Goal: Task Accomplishment & Management: Manage account settings

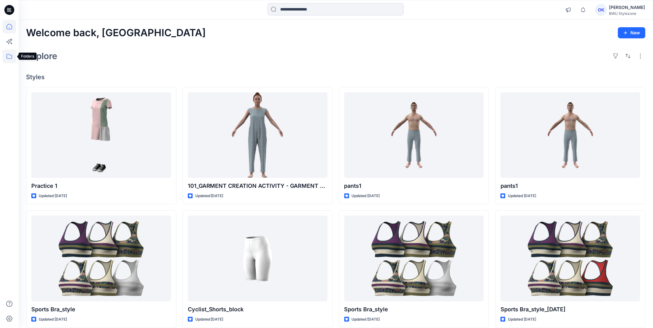
click at [11, 58] on icon at bounding box center [10, 56] width 6 height 5
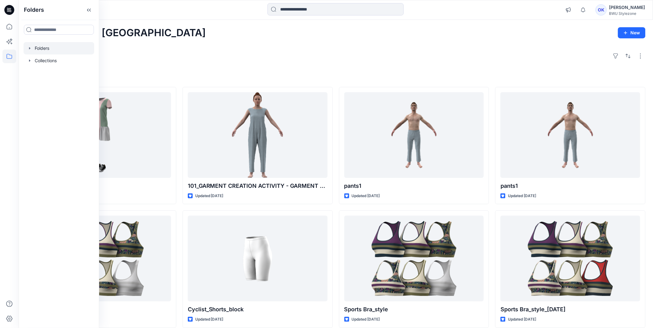
click at [28, 47] on icon "button" at bounding box center [29, 48] width 5 height 5
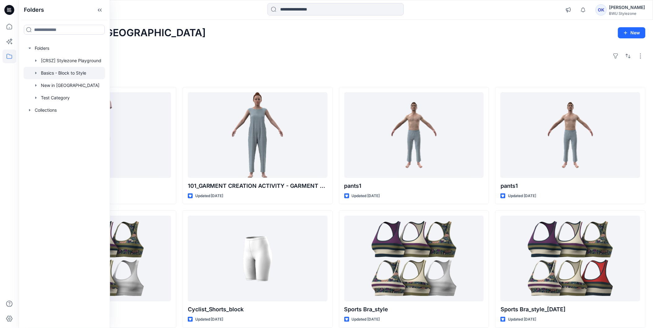
click at [36, 73] on icon "button" at bounding box center [35, 73] width 5 height 5
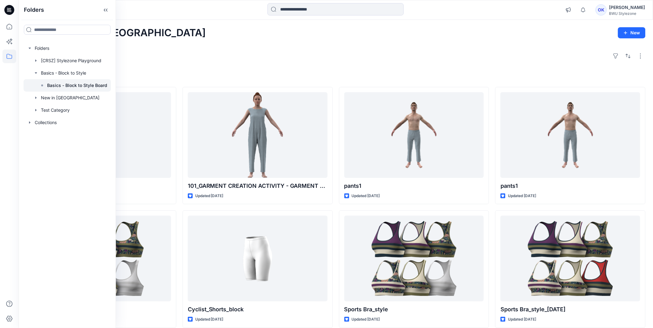
click at [55, 84] on p "Basics - Block to Style Board" at bounding box center [77, 85] width 60 height 7
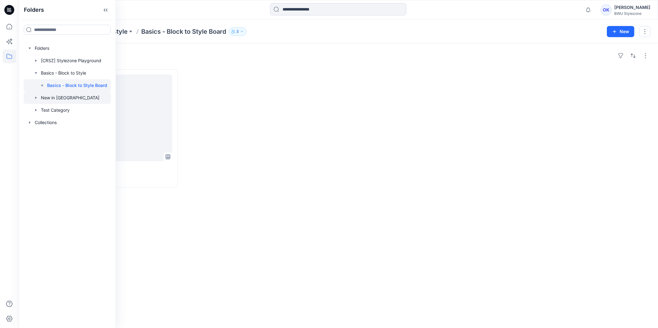
click at [34, 98] on icon "button" at bounding box center [35, 97] width 5 height 5
click at [57, 112] on p "New Blocks" at bounding box center [59, 110] width 25 height 7
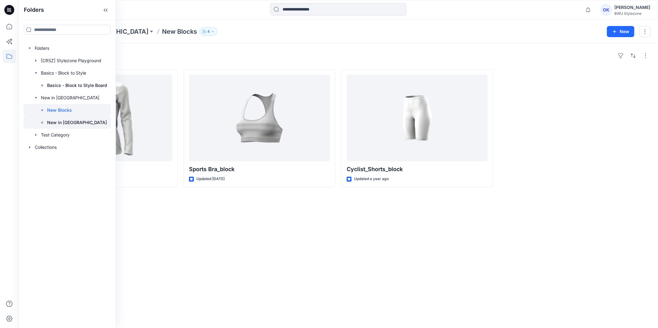
click at [60, 121] on p "New in [GEOGRAPHIC_DATA]" at bounding box center [77, 122] width 60 height 7
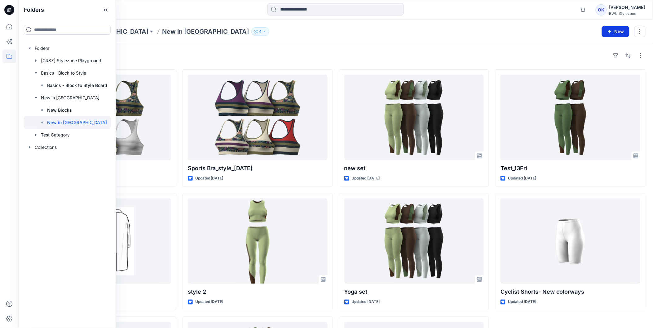
click at [616, 30] on button "New" at bounding box center [616, 31] width 28 height 11
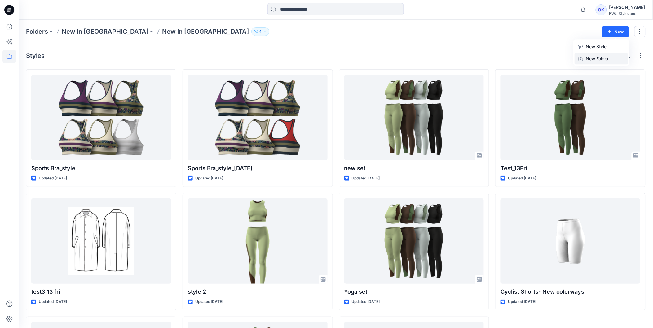
click at [596, 57] on p "New Folder" at bounding box center [596, 58] width 23 height 7
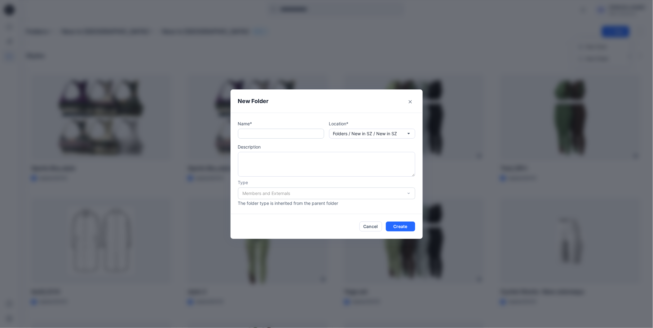
click at [279, 135] on input "text" at bounding box center [281, 134] width 86 height 10
type input "**********"
click at [414, 226] on button "Create" at bounding box center [400, 227] width 29 height 10
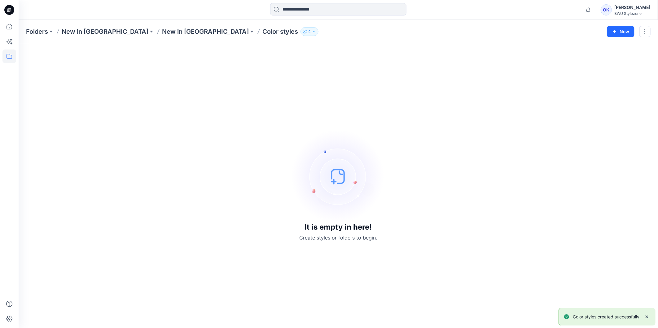
click at [262, 29] on p "Color styles" at bounding box center [280, 31] width 36 height 9
click at [119, 26] on div "Folders New in SZ New in SZ Color styles 4 New" at bounding box center [338, 32] width 639 height 24
click at [162, 29] on p "New in [GEOGRAPHIC_DATA]" at bounding box center [205, 31] width 87 height 9
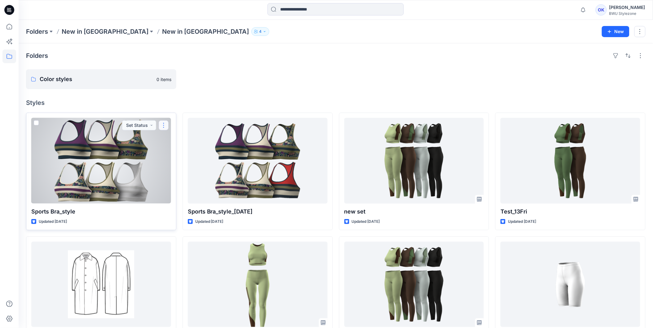
click at [161, 125] on button "button" at bounding box center [164, 126] width 10 height 10
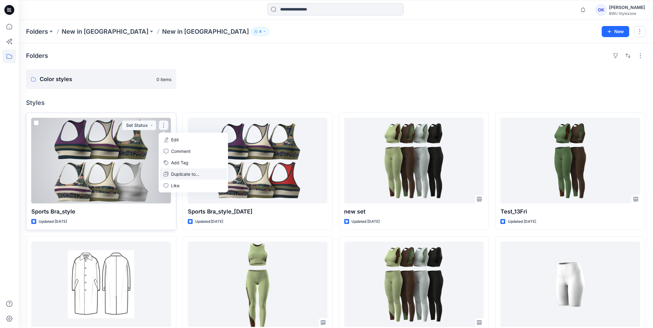
click at [185, 174] on p "Duplicate to..." at bounding box center [185, 174] width 28 height 7
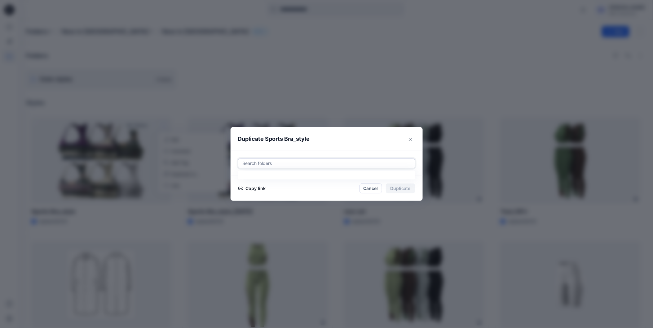
click at [286, 160] on div at bounding box center [326, 163] width 169 height 7
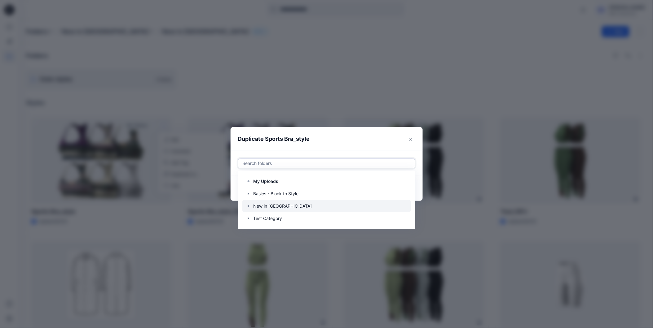
click at [251, 205] on icon "button" at bounding box center [248, 206] width 5 height 5
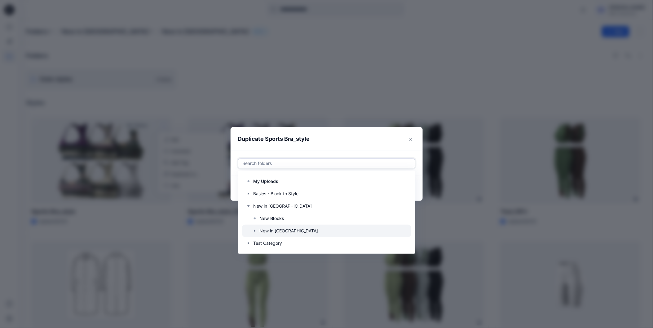
click at [255, 230] on icon "button" at bounding box center [254, 231] width 1 height 2
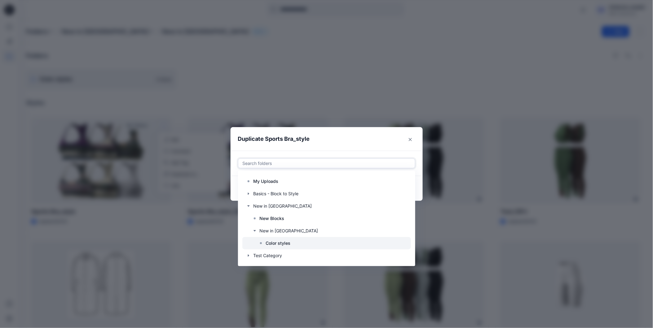
click at [287, 243] on p "Color styles" at bounding box center [278, 243] width 25 height 7
click at [360, 137] on header "Duplicate Sports Bra_style" at bounding box center [320, 139] width 180 height 24
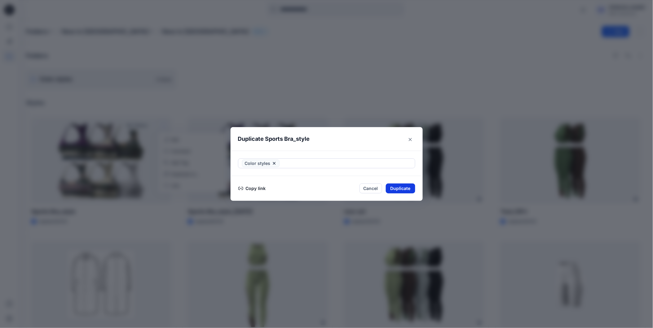
click at [410, 189] on button "Duplicate" at bounding box center [400, 189] width 29 height 10
click at [541, 28] on div "Duplicate Sports Bra_style Your styles were duplicated successfully Copy link C…" at bounding box center [326, 164] width 653 height 328
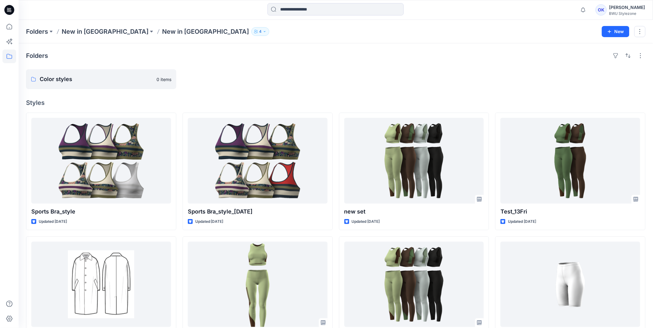
click at [630, 5] on div "[PERSON_NAME]" at bounding box center [627, 7] width 36 height 7
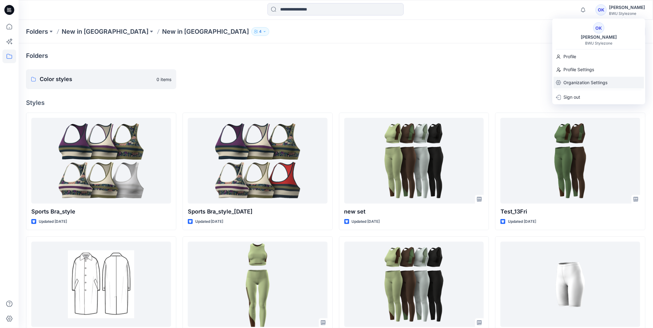
click at [581, 84] on p "Organization Settings" at bounding box center [585, 83] width 44 height 12
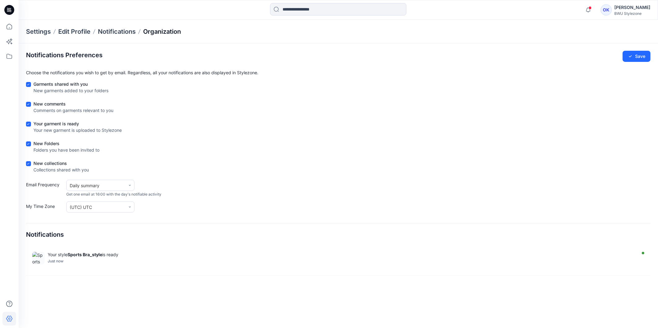
click at [153, 35] on p "Organization" at bounding box center [162, 31] width 38 height 9
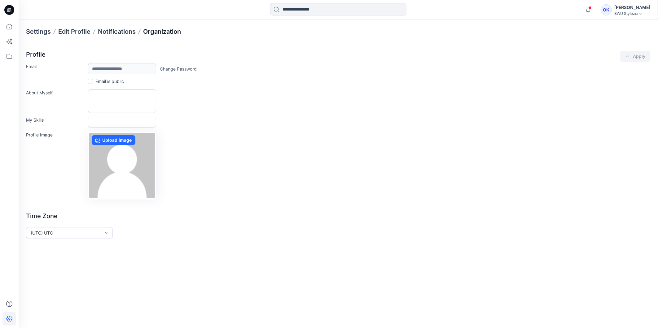
click at [167, 32] on p "Organization" at bounding box center [162, 31] width 38 height 9
click at [121, 31] on p "Notifications" at bounding box center [117, 31] width 38 height 9
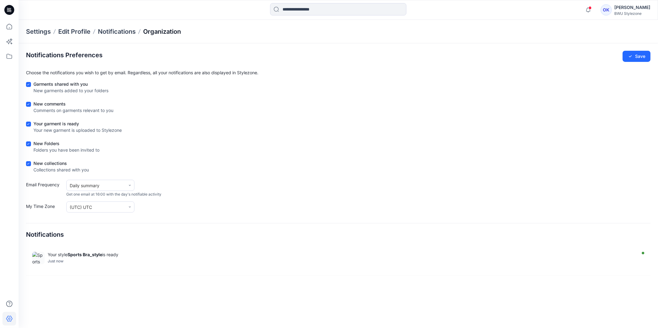
click at [174, 33] on p "Organization" at bounding box center [162, 31] width 38 height 9
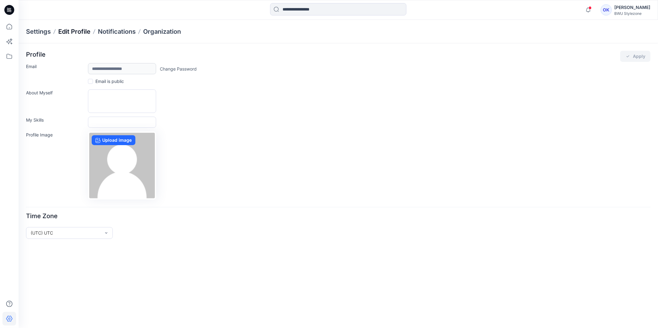
click at [75, 31] on p "Edit Profile" at bounding box center [74, 31] width 32 height 9
click at [163, 32] on p "Organization" at bounding box center [162, 31] width 38 height 9
click at [630, 9] on div "[PERSON_NAME]" at bounding box center [632, 7] width 36 height 7
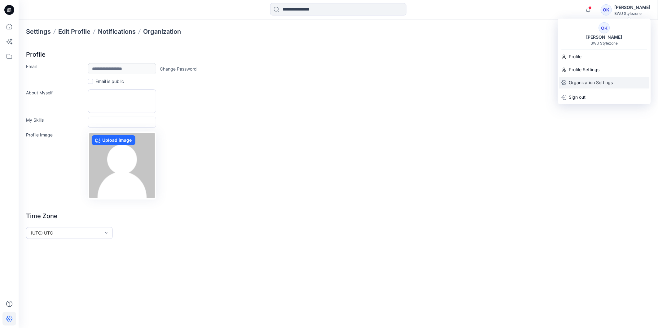
click at [584, 78] on p "Organization Settings" at bounding box center [591, 83] width 44 height 12
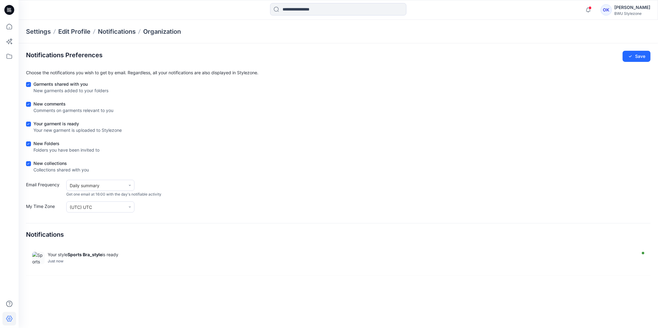
click at [629, 11] on div "BWU Stylezone" at bounding box center [632, 13] width 36 height 5
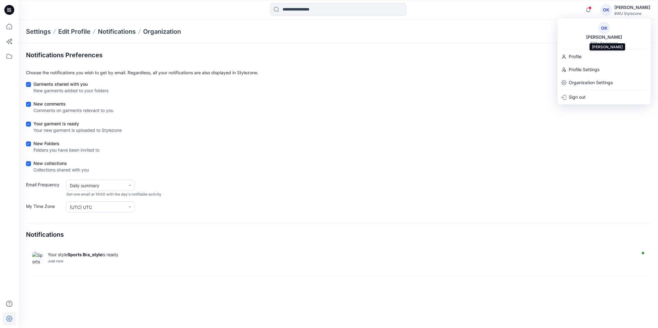
click at [611, 37] on div "[PERSON_NAME]" at bounding box center [604, 36] width 43 height 7
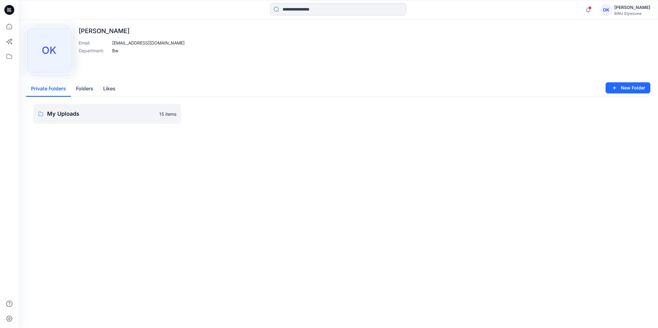
click at [637, 14] on div "BWU Stylezone" at bounding box center [632, 13] width 36 height 5
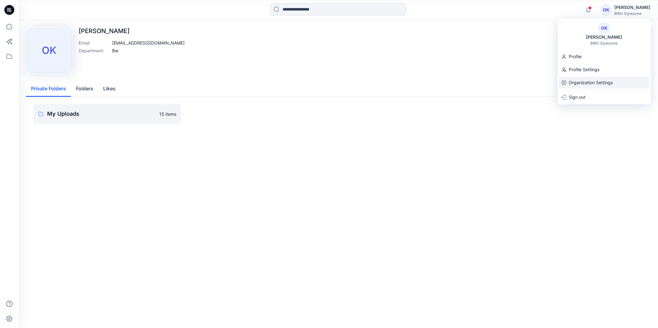
click at [570, 81] on p "Organization Settings" at bounding box center [591, 83] width 44 height 12
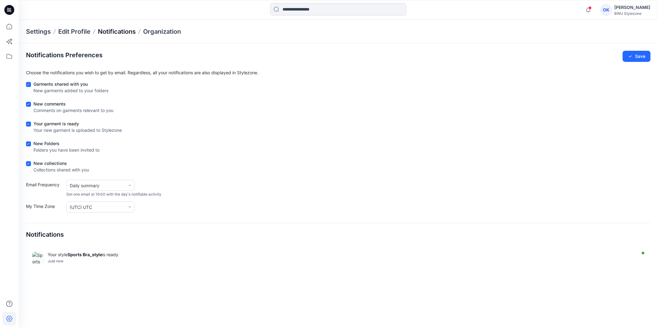
click at [131, 30] on p "Notifications" at bounding box center [117, 31] width 38 height 9
click at [168, 32] on p "Organization" at bounding box center [162, 31] width 38 height 9
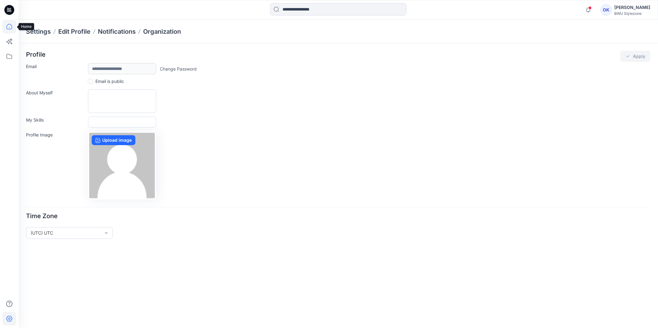
click at [9, 26] on icon at bounding box center [9, 27] width 14 height 14
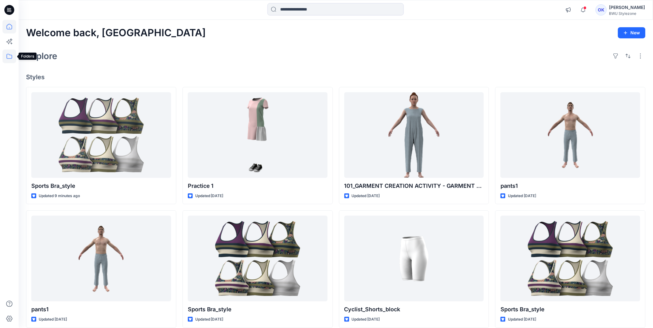
click at [8, 58] on icon at bounding box center [9, 57] width 14 height 14
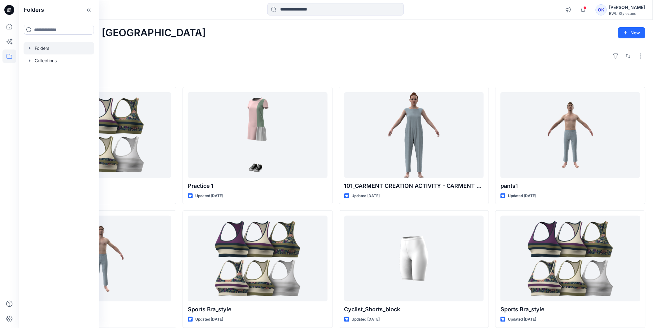
click at [37, 51] on div at bounding box center [59, 48] width 71 height 12
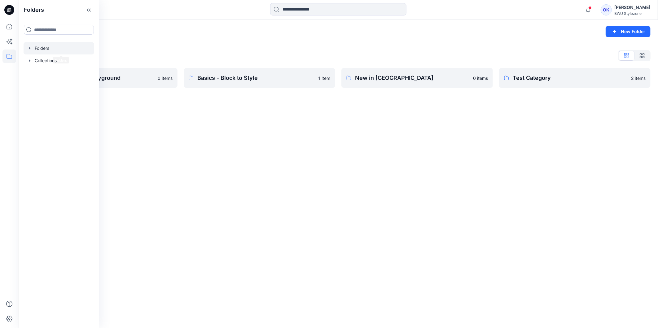
click at [224, 192] on div "Folders New Folder Folders List [CRSZ] Stylezone Playground 0 items Basics - Bl…" at bounding box center [338, 174] width 639 height 309
click at [395, 84] on link "New in SZ 0 items" at bounding box center [416, 78] width 151 height 20
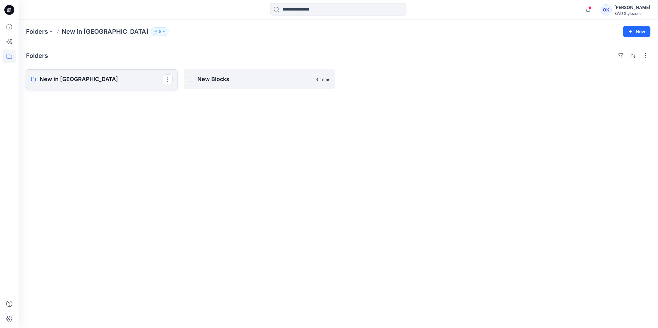
click at [85, 78] on p "New in [GEOGRAPHIC_DATA]" at bounding box center [101, 79] width 123 height 9
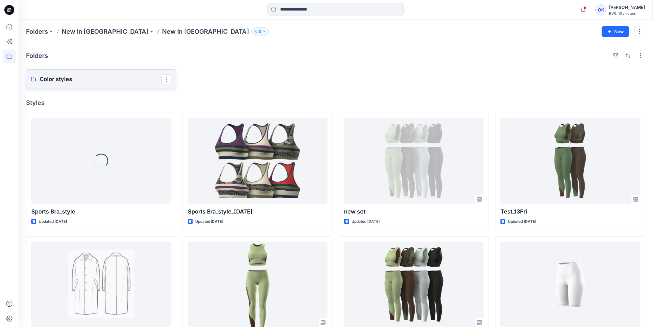
click at [111, 78] on p "Color styles" at bounding box center [101, 79] width 122 height 9
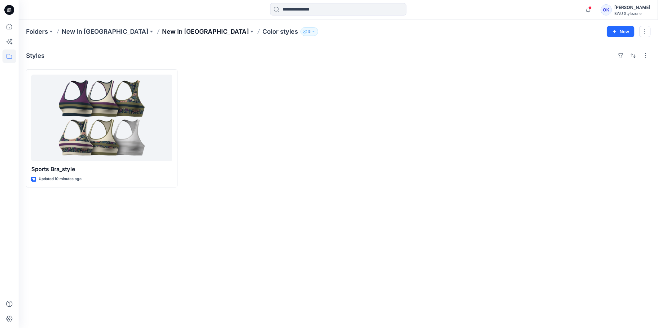
click at [162, 29] on p "New in [GEOGRAPHIC_DATA]" at bounding box center [205, 31] width 87 height 9
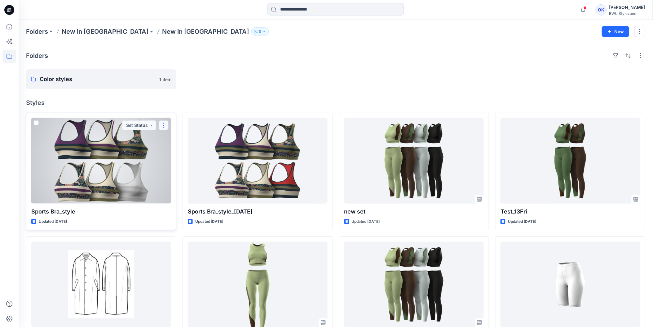
click at [165, 123] on button "button" at bounding box center [164, 126] width 10 height 10
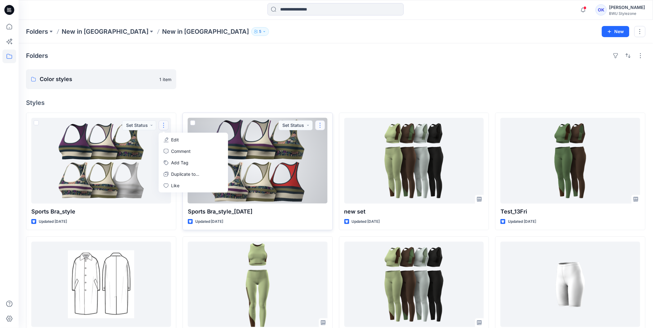
click at [320, 125] on button "button" at bounding box center [320, 126] width 10 height 10
